Goal: Find specific page/section: Find specific page/section

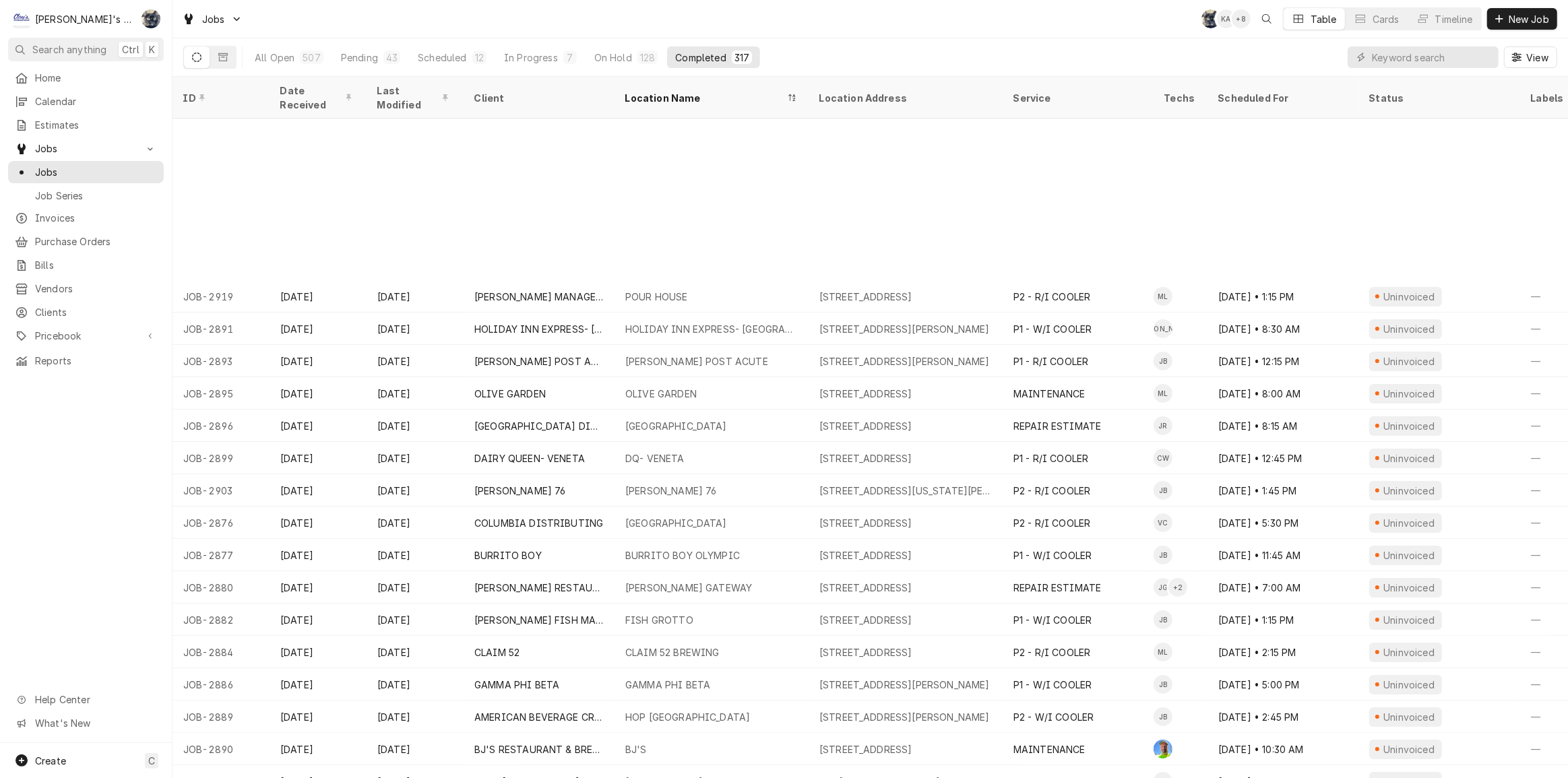
scroll to position [206, 0]
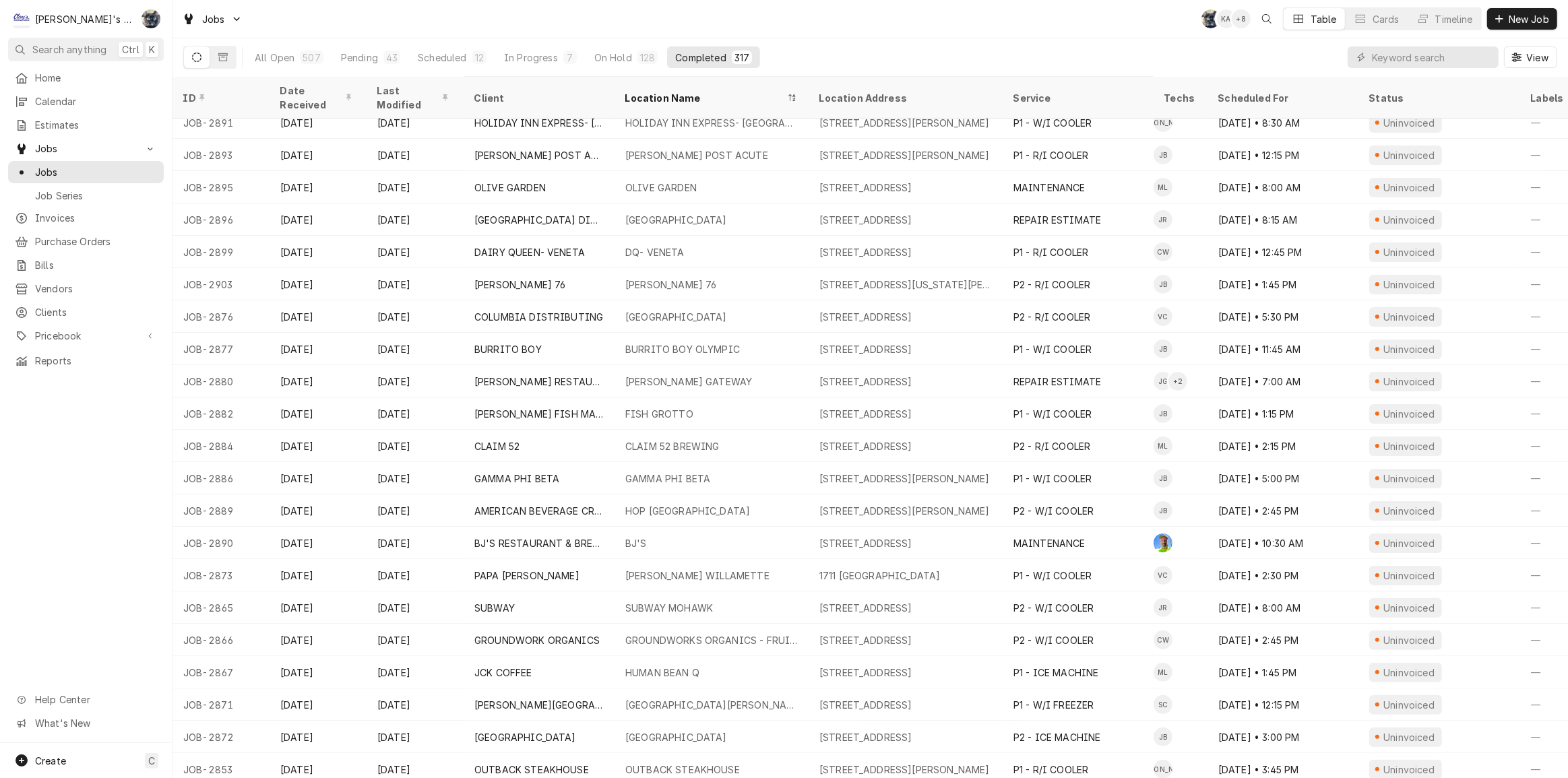
click at [937, 9] on div "Jobs SB KA + 8 Table Cards Timeline New Job" at bounding box center [869, 18] width 1395 height 38
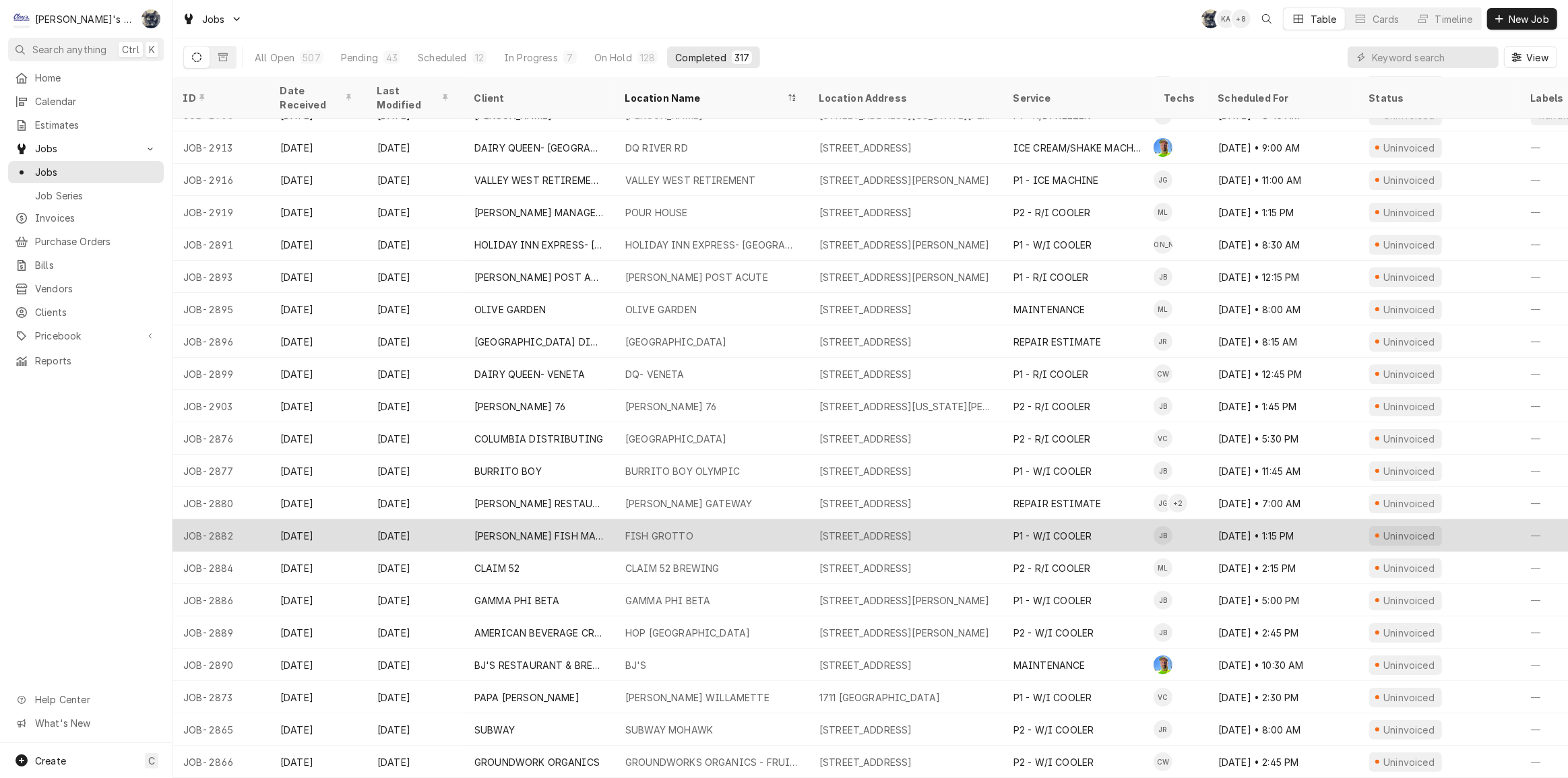
scroll to position [0, 0]
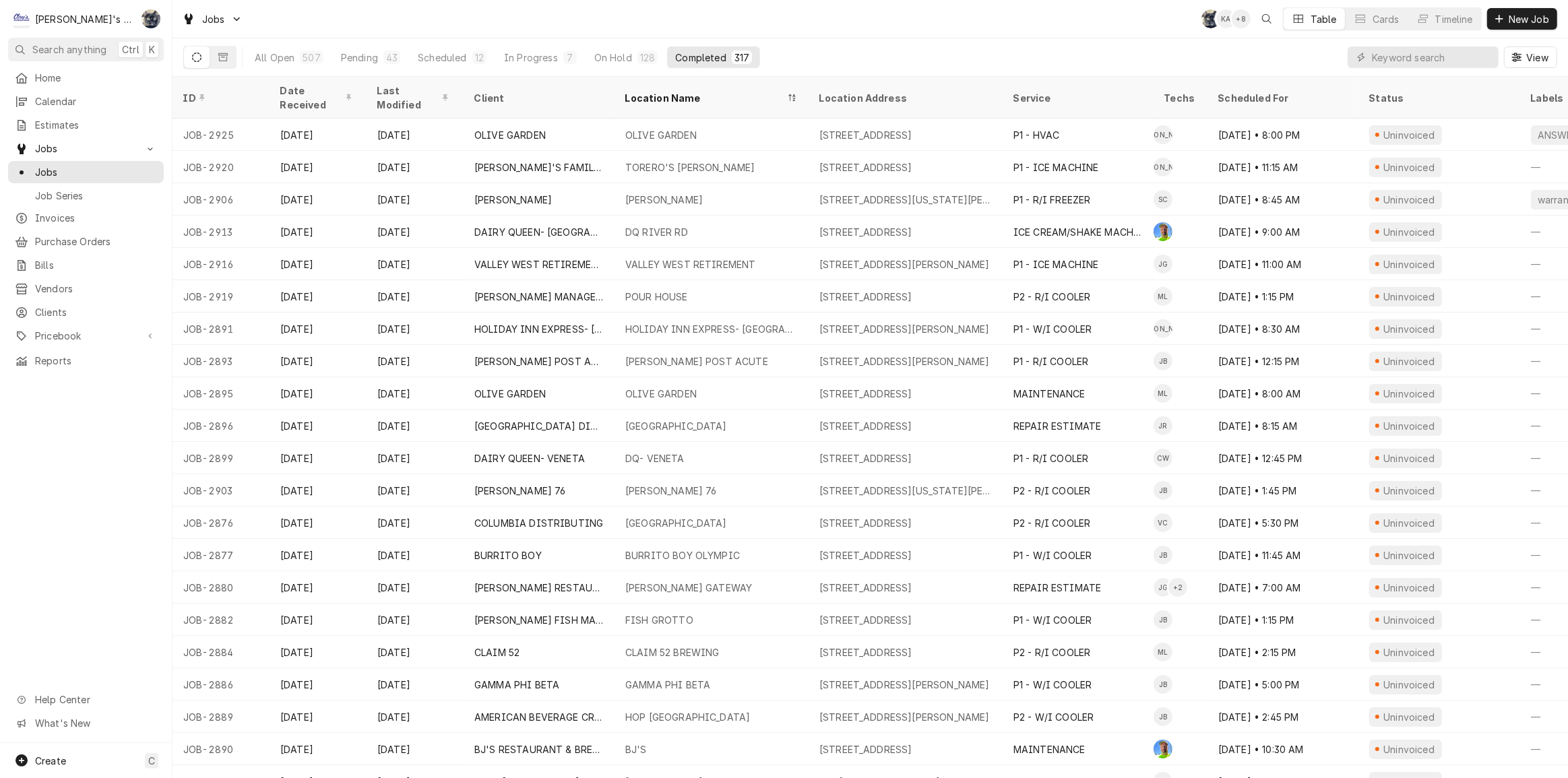
click at [603, 23] on div "Jobs SB KA + 8 Table Cards Timeline New Job" at bounding box center [869, 18] width 1395 height 38
click at [960, 57] on div "All Open 507 Pending 43 Scheduled 12 In Progress 7 On Hold 128 Completed 317 Vi…" at bounding box center [870, 57] width 1374 height 38
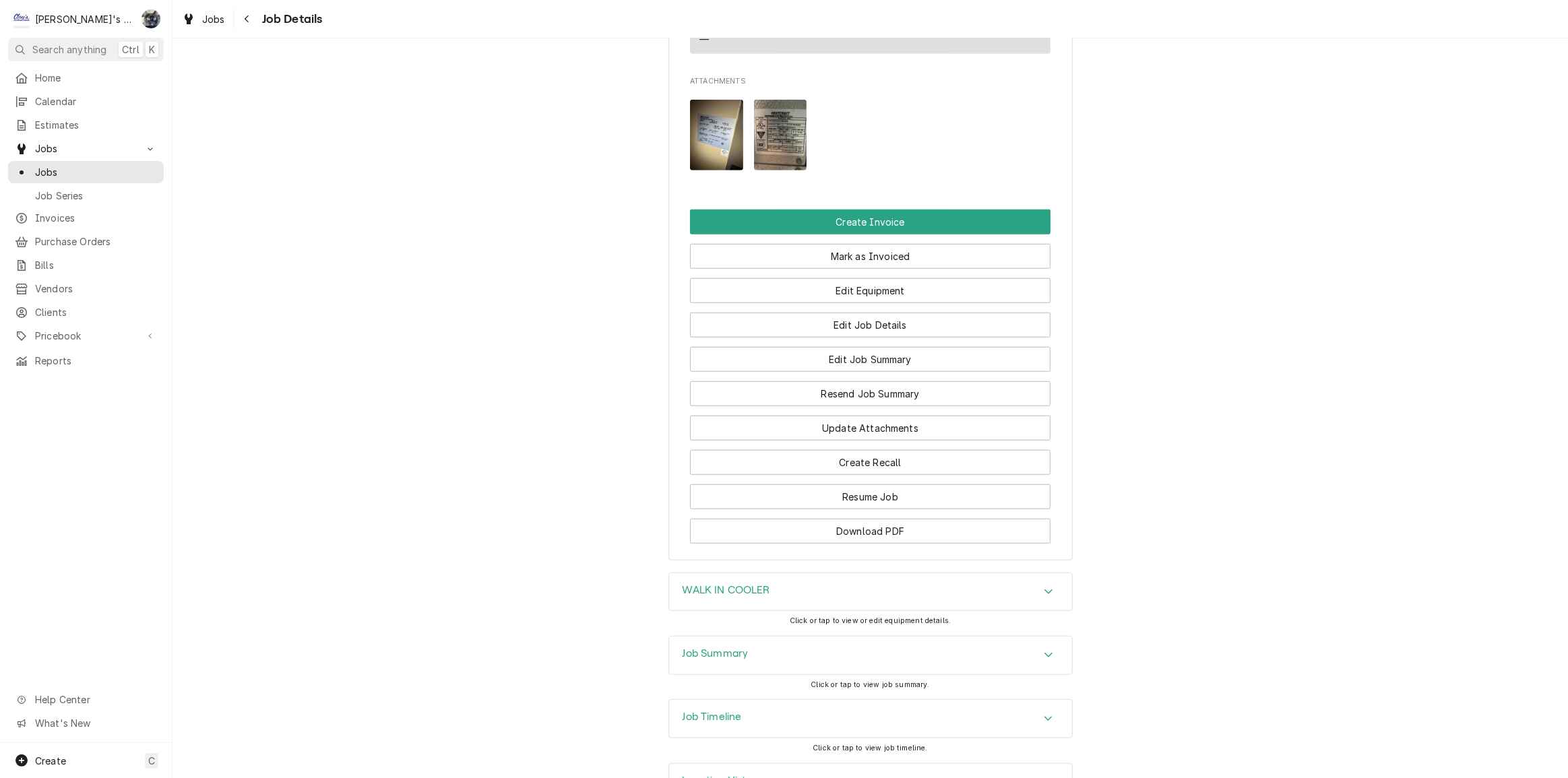
scroll to position [1226, 0]
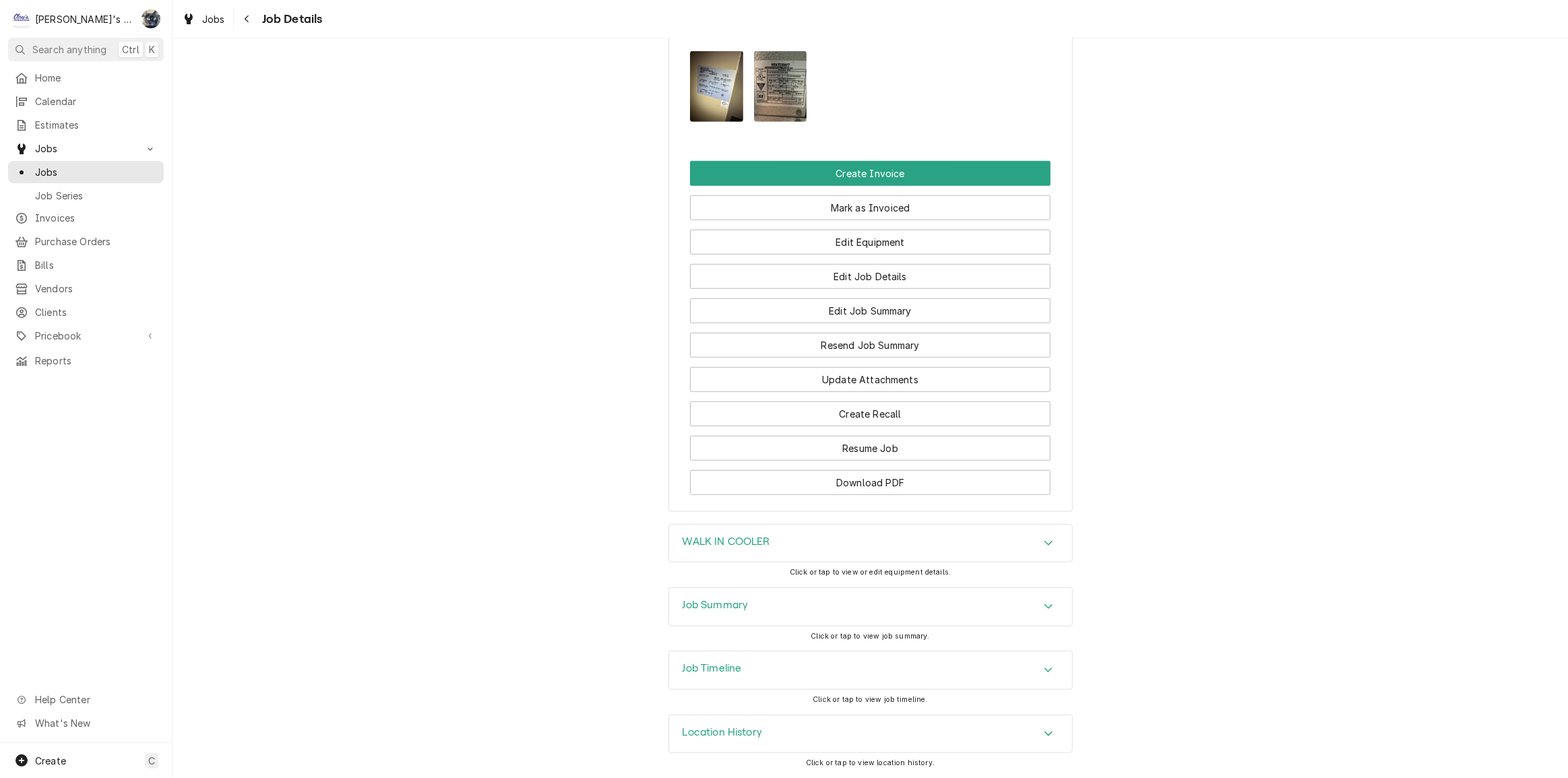
click at [735, 616] on div "Job Summary" at bounding box center [870, 607] width 403 height 38
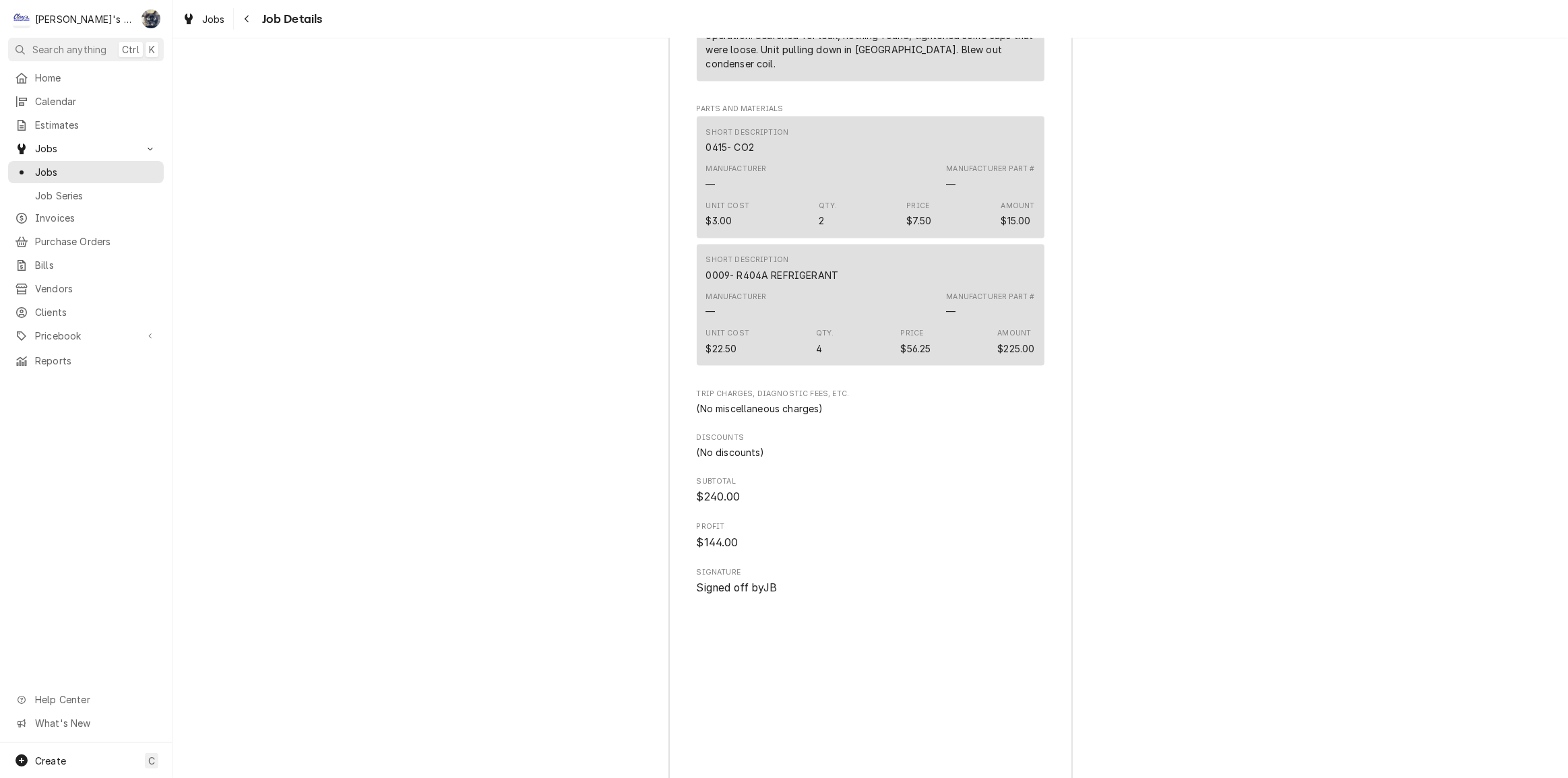
scroll to position [2205, 0]
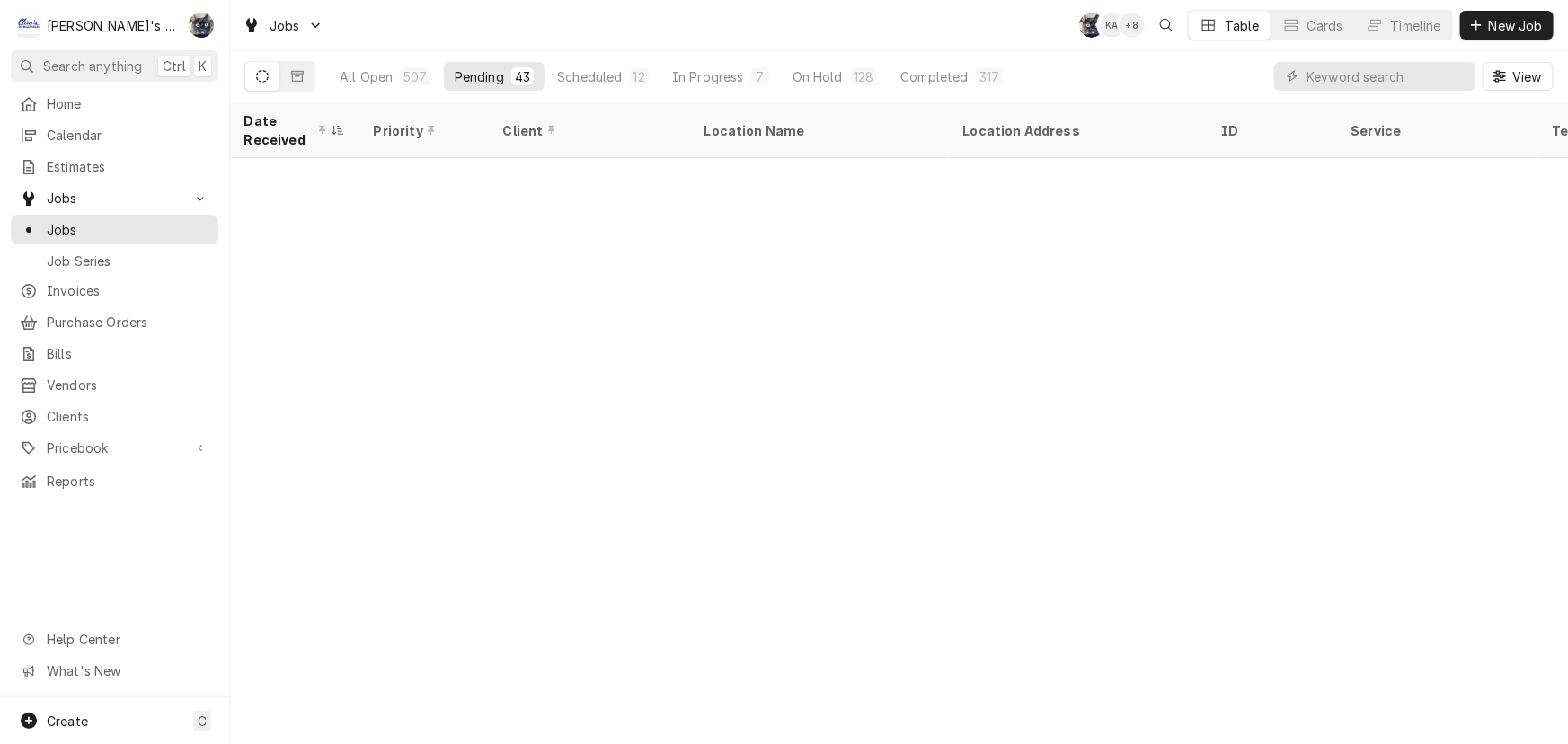
scroll to position [1229, 0]
